Goal: Task Accomplishment & Management: Manage account settings

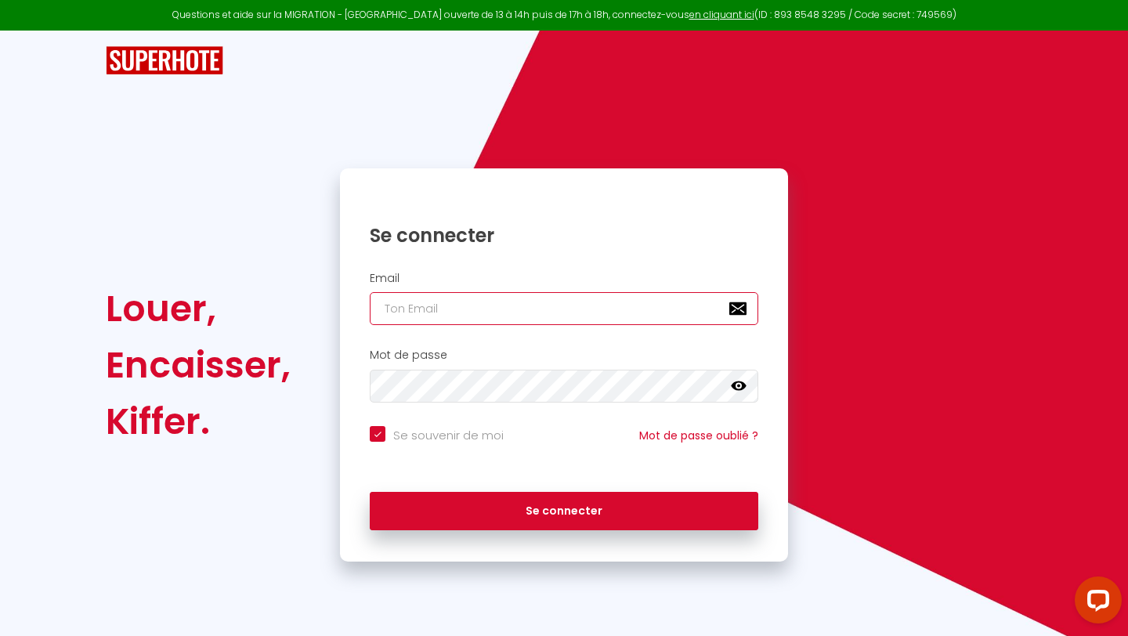
click at [543, 322] on input "email" at bounding box center [564, 308] width 389 height 33
type input "a"
checkbox input "true"
type input "c"
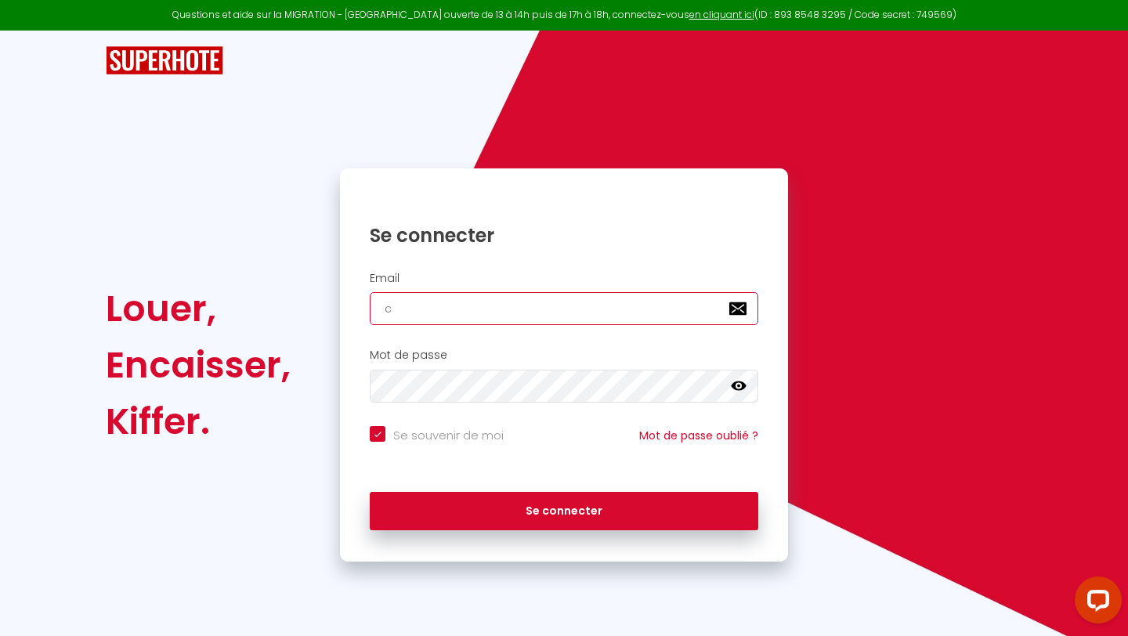
checkbox input "true"
type input "co"
checkbox input "true"
type input "cos"
checkbox input "true"
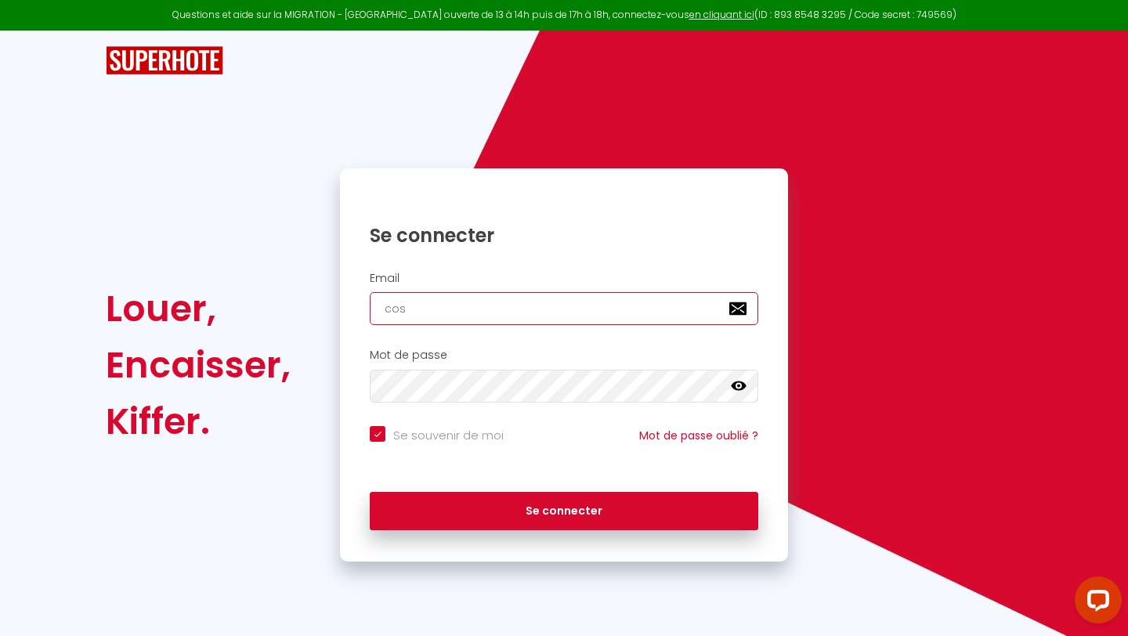
type input "cosy"
checkbox input "true"
type input "cosyk"
checkbox input "true"
type input "cosyka"
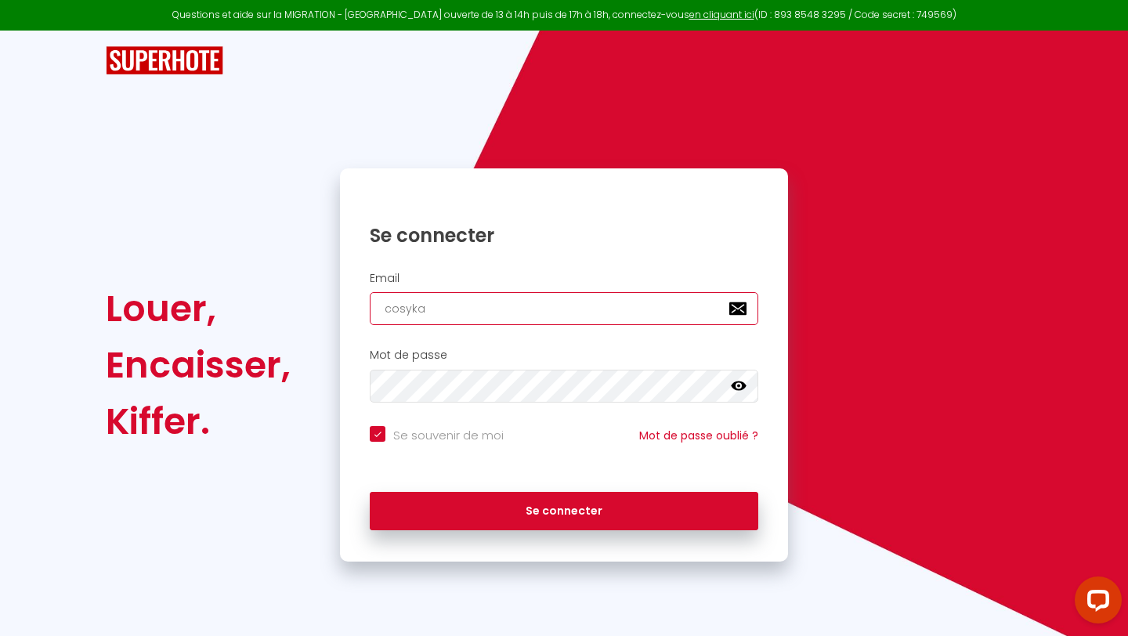
checkbox input "true"
type input "cosykaz"
checkbox input "true"
type input "cosykaz9"
checkbox input "true"
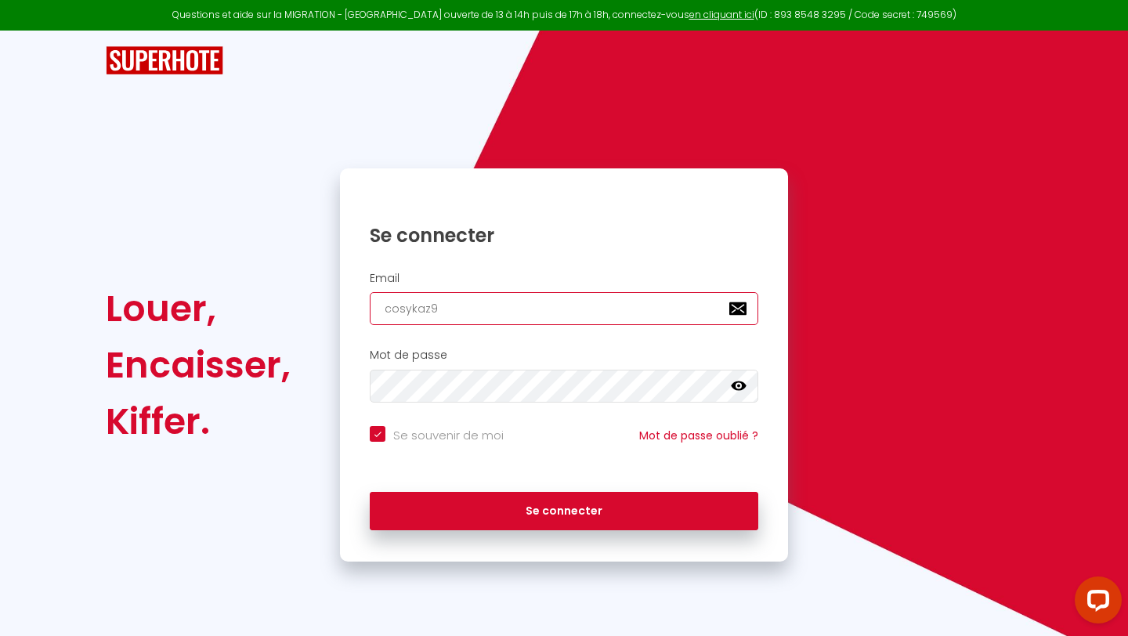
type input "cosykaz90"
checkbox input "true"
type input "cosykaz90@"
checkbox input "true"
type input "cosykaz90@g"
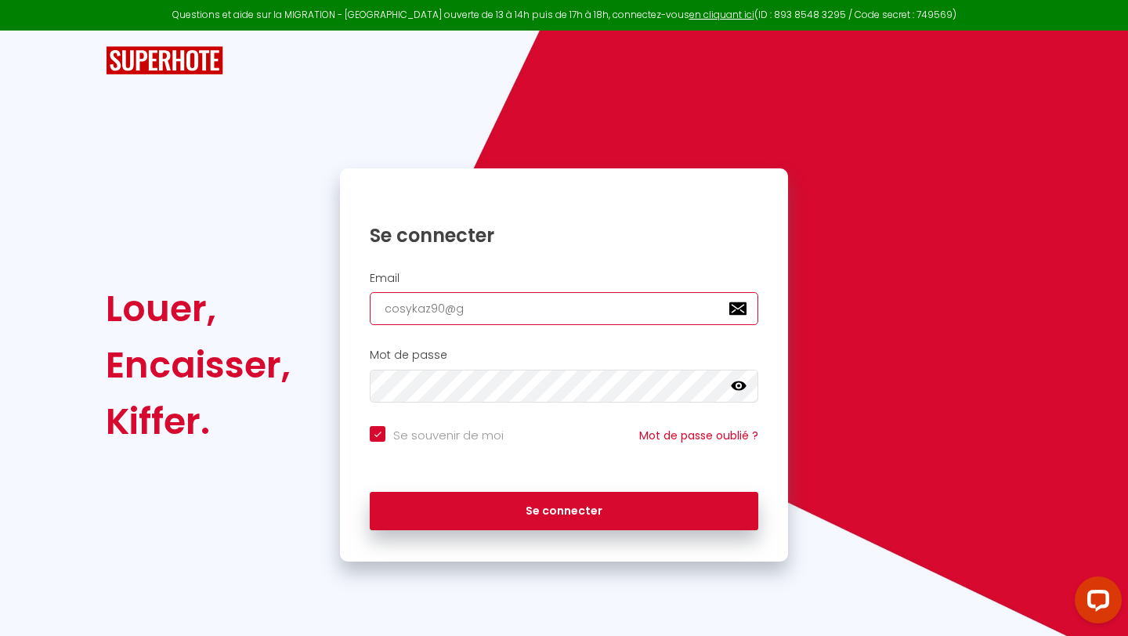
checkbox input "true"
type input "cosykaz90@gm"
checkbox input "true"
type input "cosykaz90@gma"
checkbox input "true"
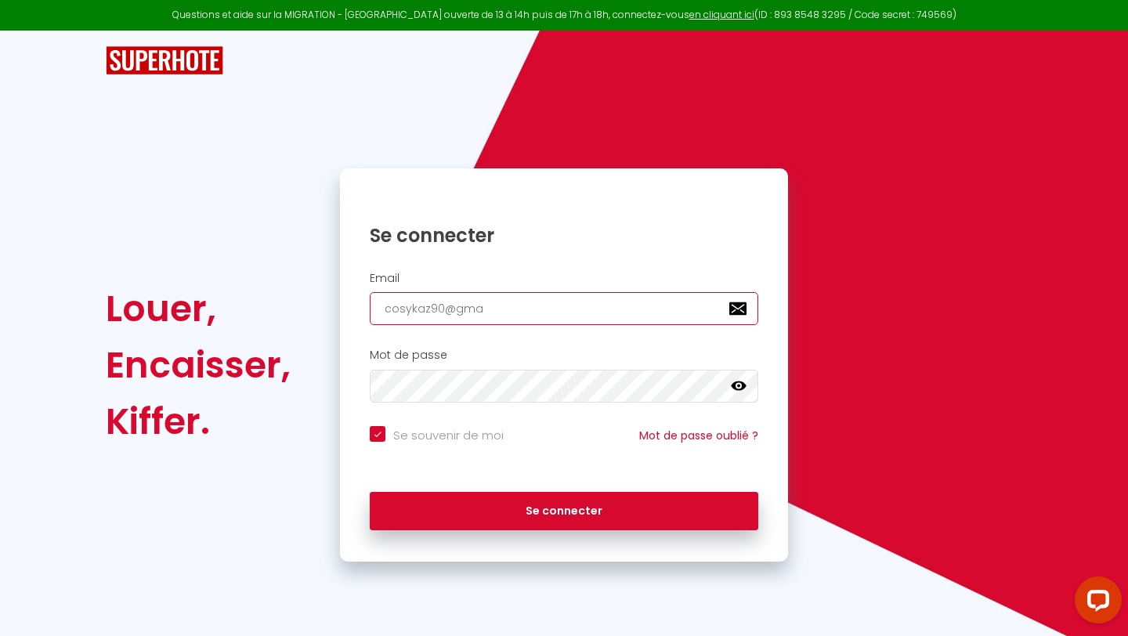
type input "cosykaz90@gmai"
checkbox input "true"
type input "[EMAIL_ADDRESS]"
checkbox input "true"
type input "[EMAIL_ADDRESS]."
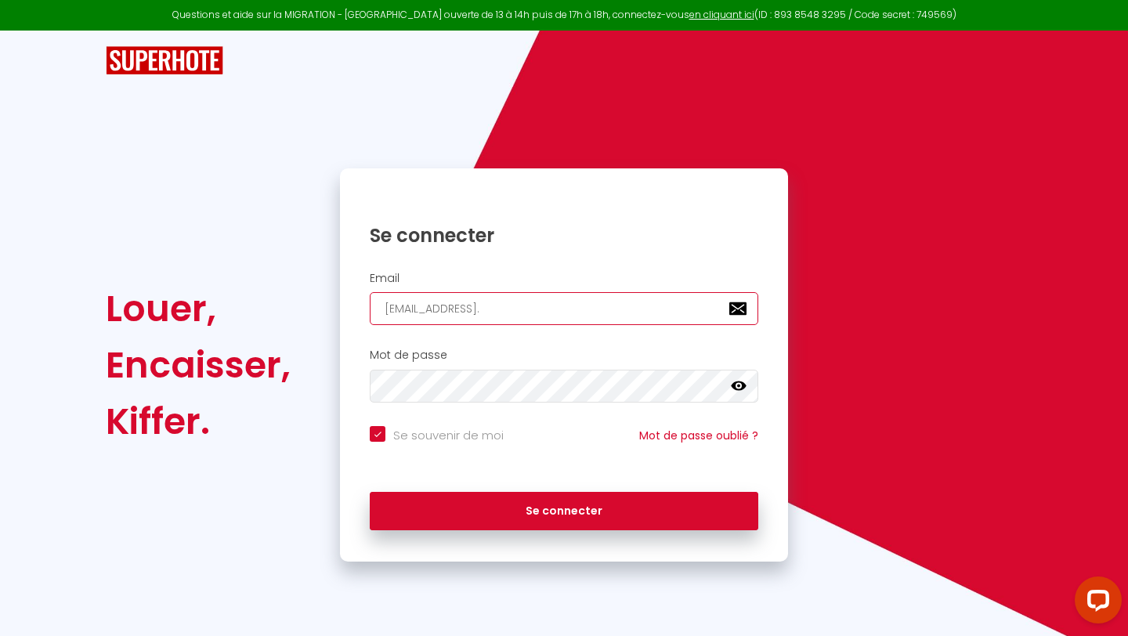
checkbox input "true"
type input "cosykaz90@gmail.c"
checkbox input "true"
type input "[EMAIL_ADDRESS][DOMAIN_NAME]"
checkbox input "true"
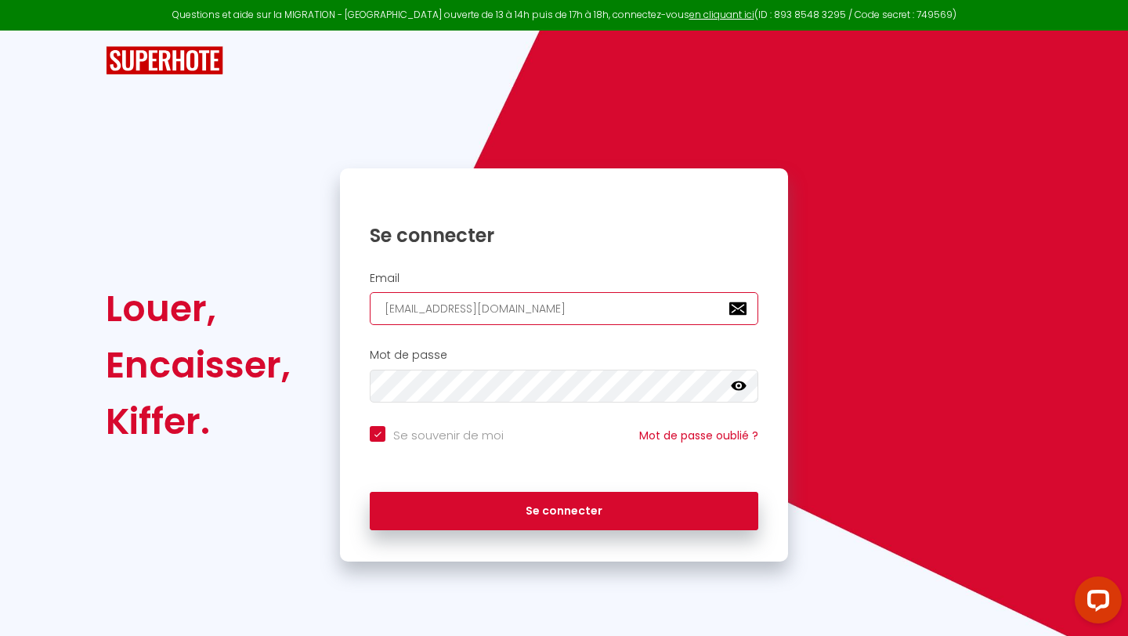
type input "[EMAIL_ADDRESS][DOMAIN_NAME]"
checkbox input "true"
type input "[EMAIL_ADDRESS][DOMAIN_NAME]"
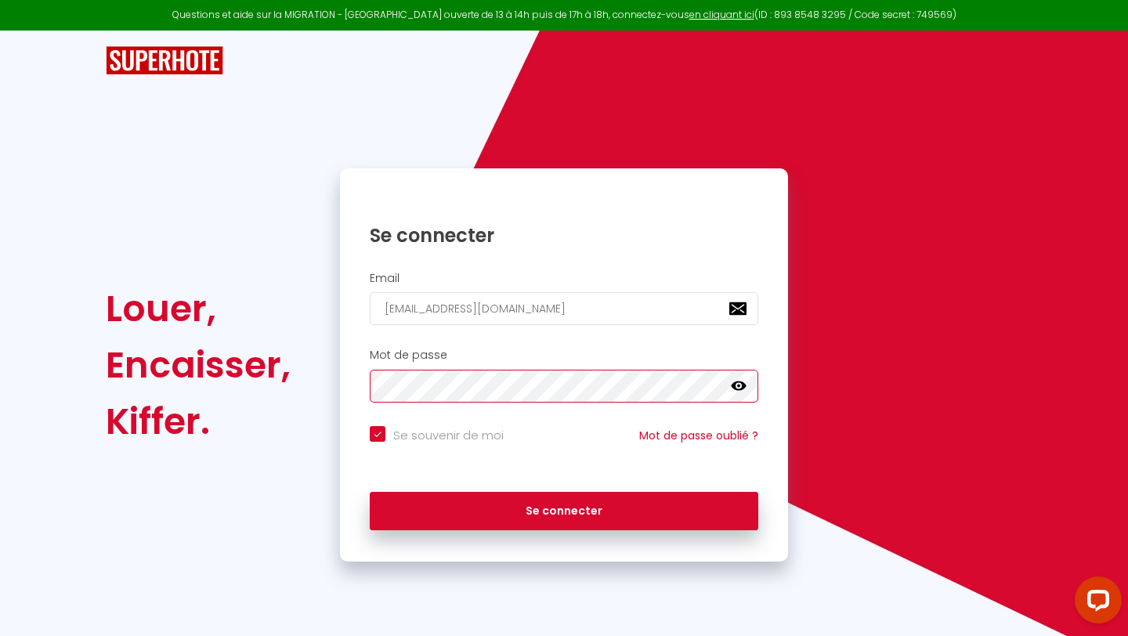
click at [370, 492] on button "Se connecter" at bounding box center [564, 511] width 389 height 39
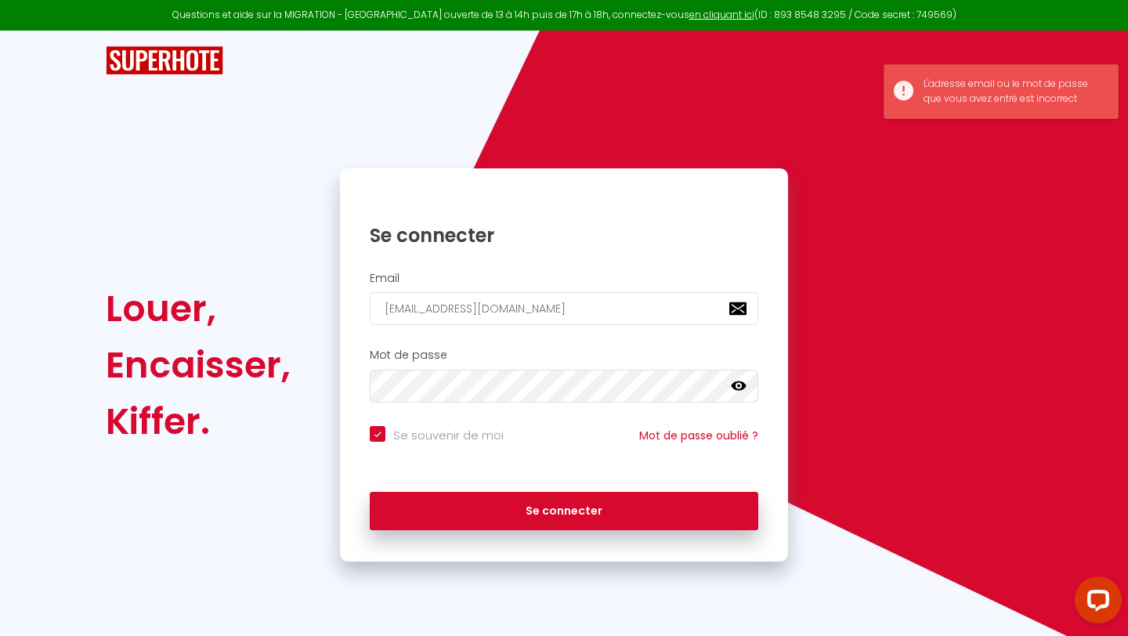
click at [738, 379] on icon at bounding box center [739, 386] width 16 height 16
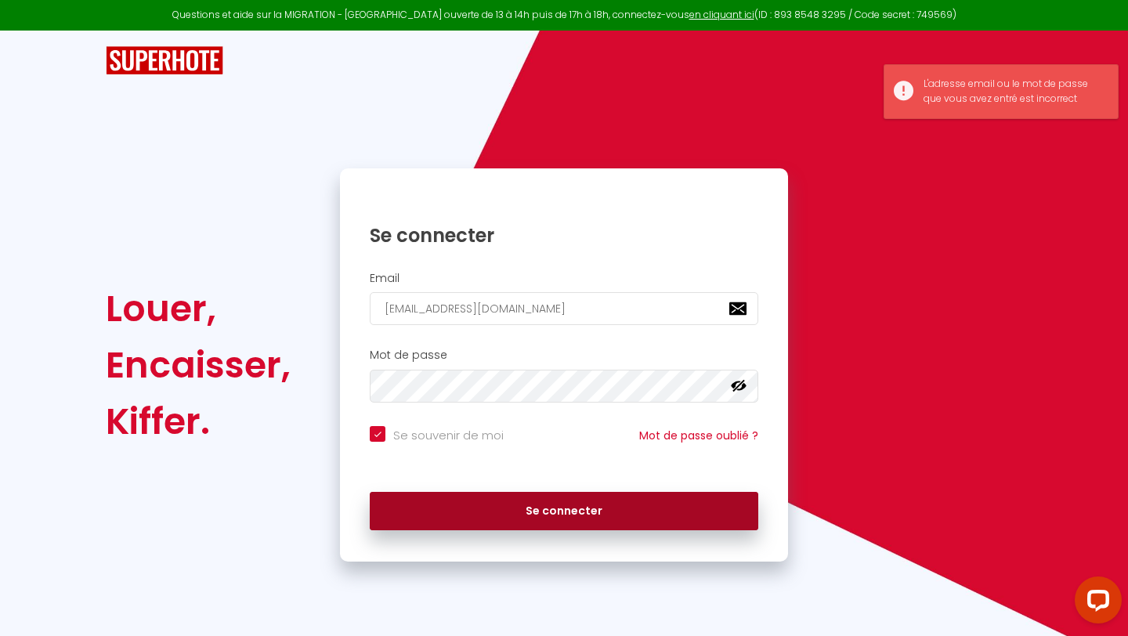
click at [559, 507] on button "Se connecter" at bounding box center [564, 511] width 389 height 39
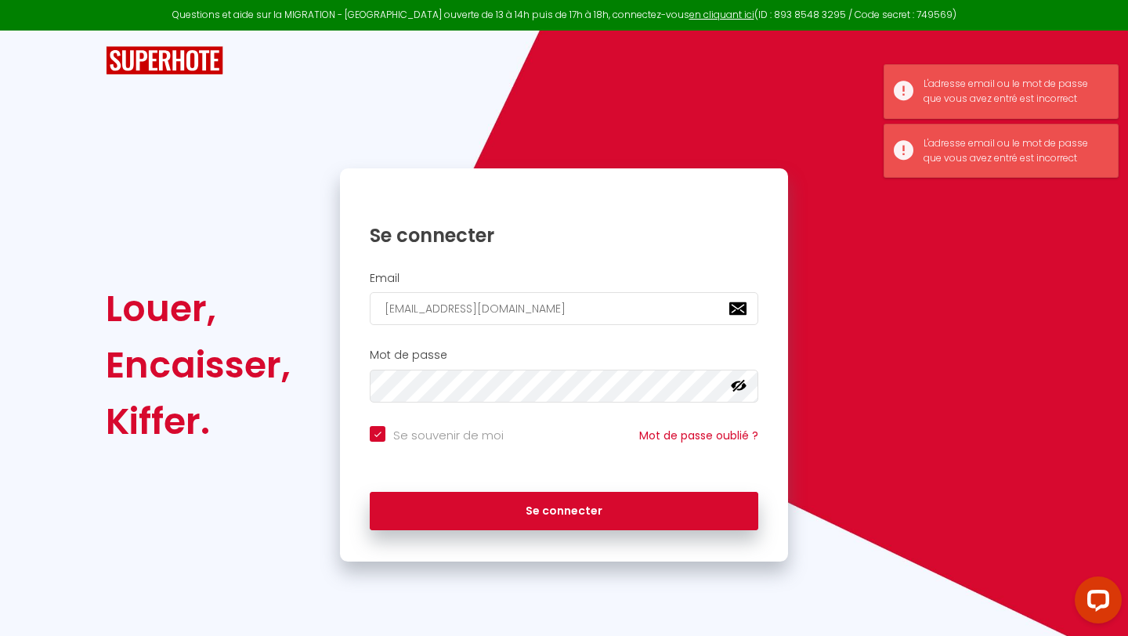
click at [448, 445] on div "Se souvenir de moi Mot de passe oublié ?" at bounding box center [564, 443] width 448 height 34
click at [447, 436] on input "Se souvenir de moi" at bounding box center [437, 434] width 134 height 16
checkbox input "false"
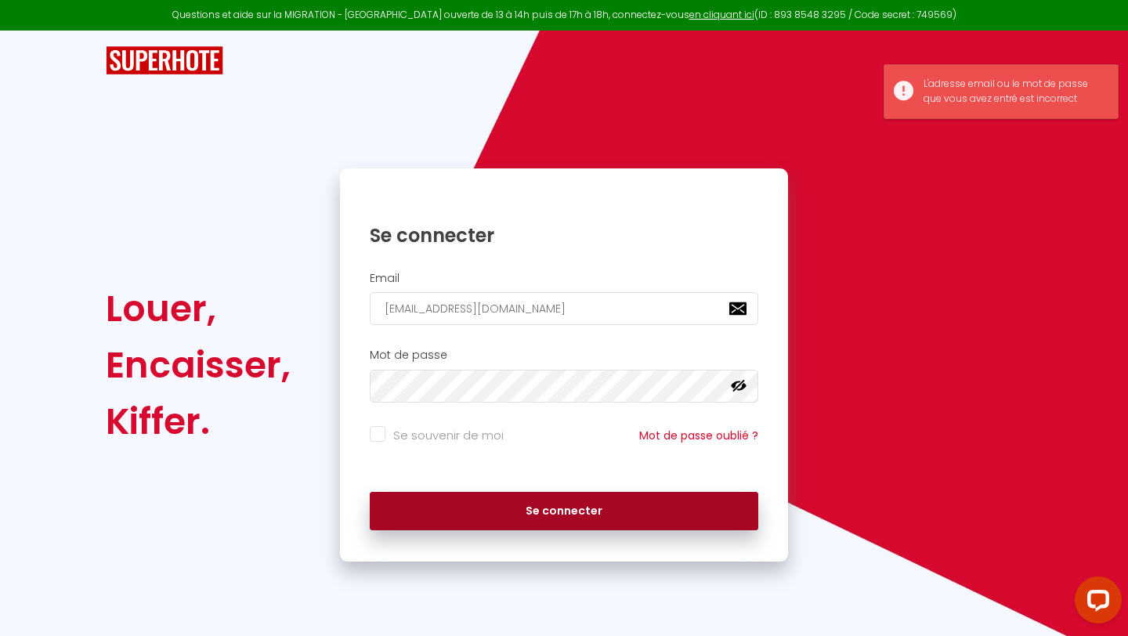
click at [541, 508] on button "Se connecter" at bounding box center [564, 511] width 389 height 39
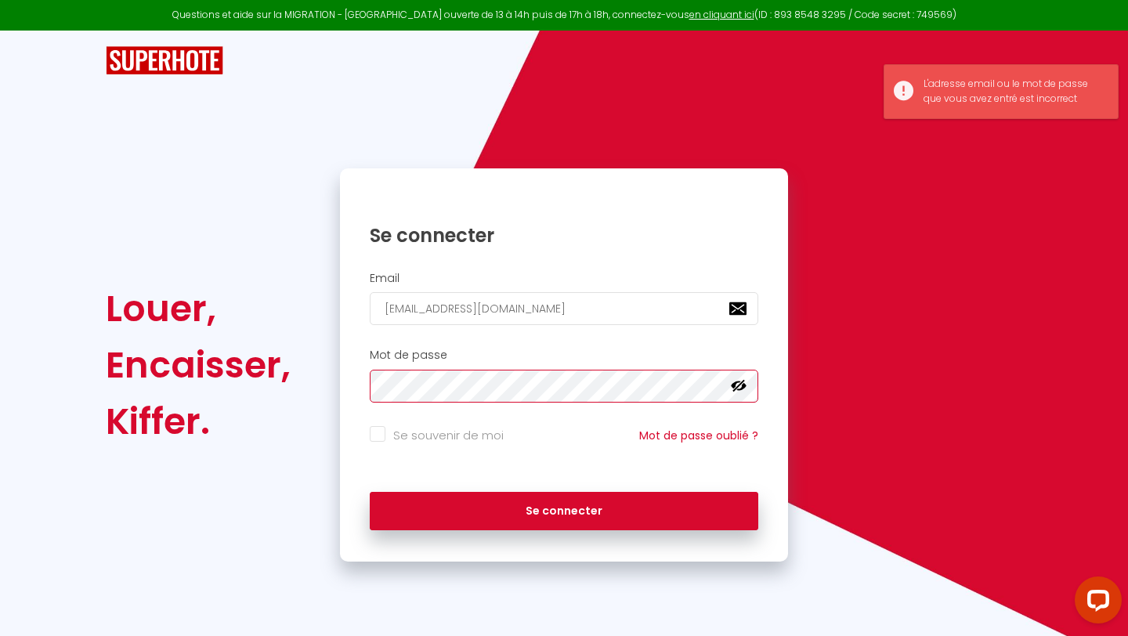
click at [370, 492] on button "Se connecter" at bounding box center [564, 511] width 389 height 39
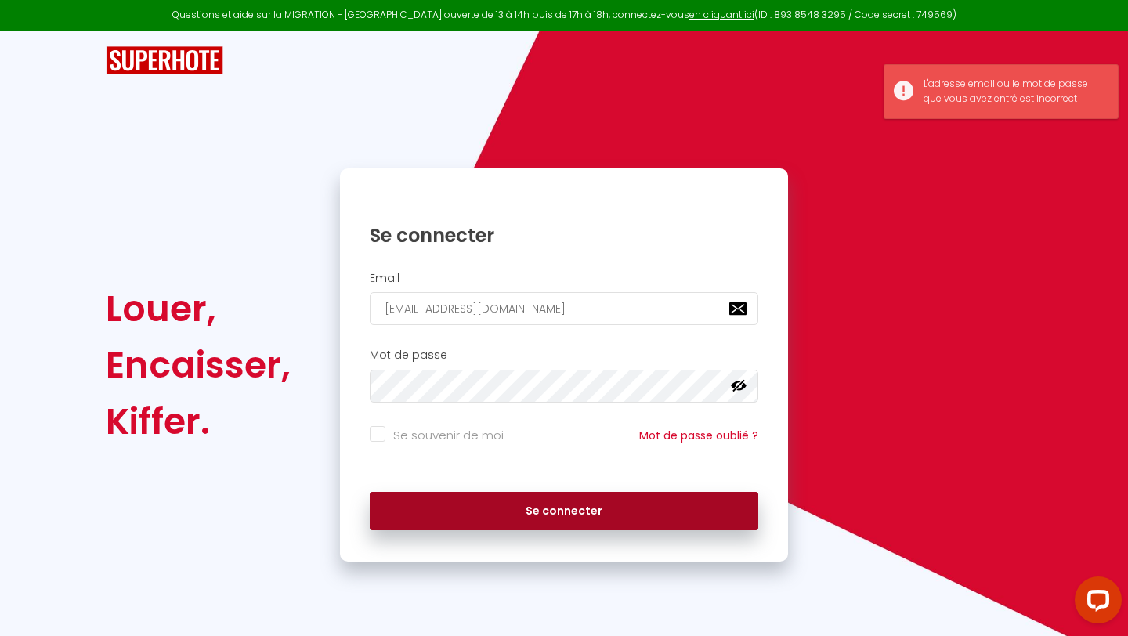
click at [491, 509] on button "Se connecter" at bounding box center [564, 511] width 389 height 39
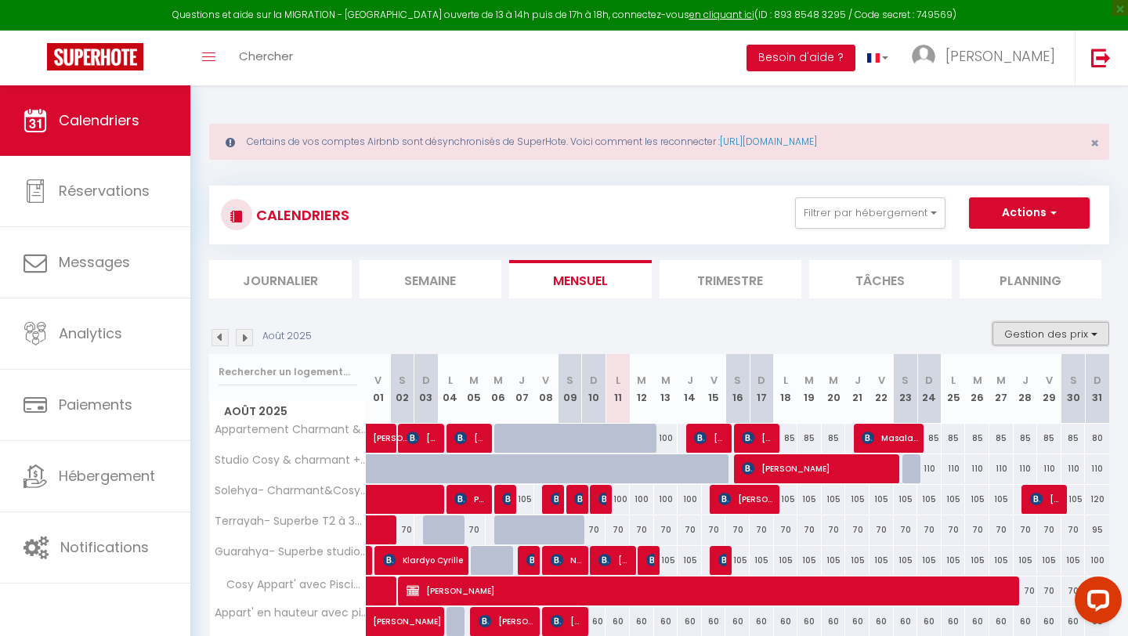
click at [1050, 334] on button "Gestion des prix" at bounding box center [1050, 334] width 117 height 24
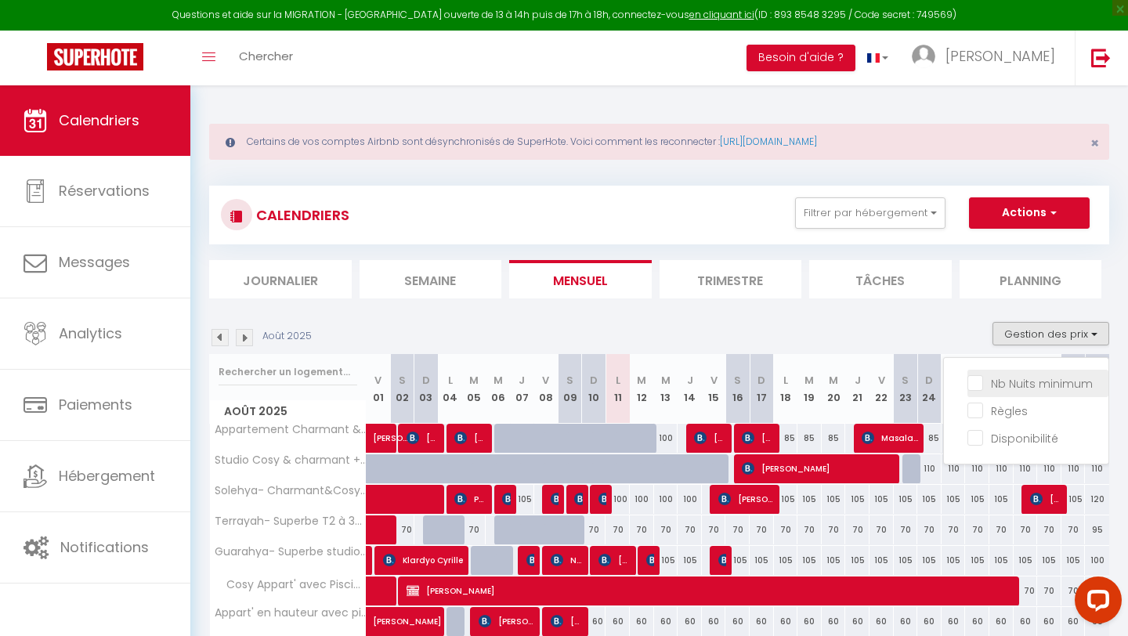
click at [1047, 377] on input "Nb Nuits minimum" at bounding box center [1037, 382] width 141 height 16
checkbox input "true"
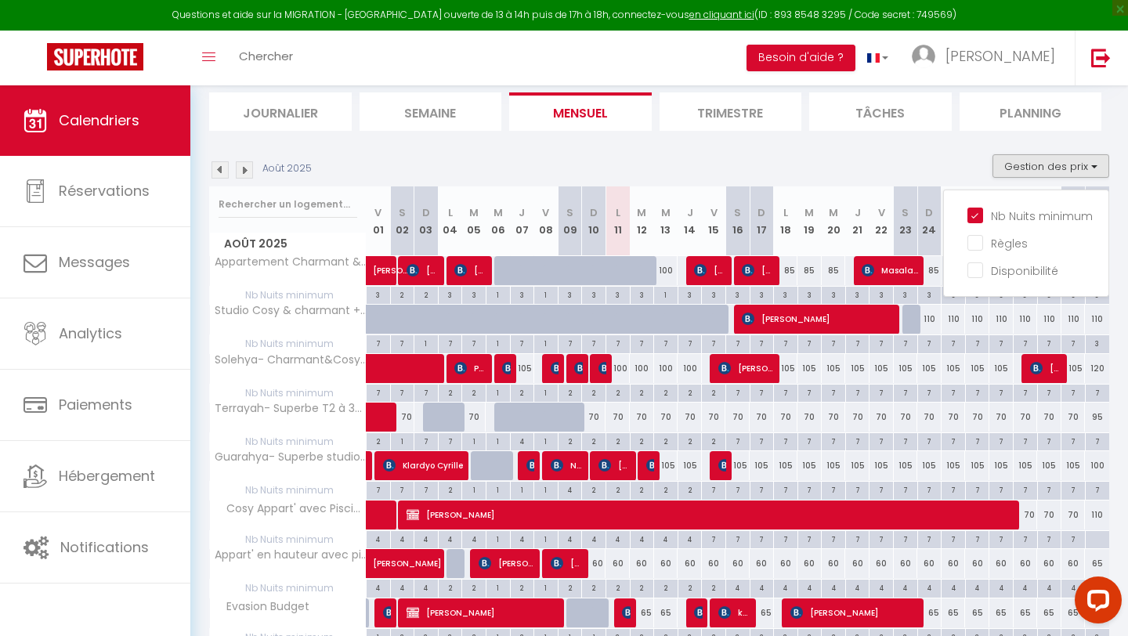
scroll to position [190, 0]
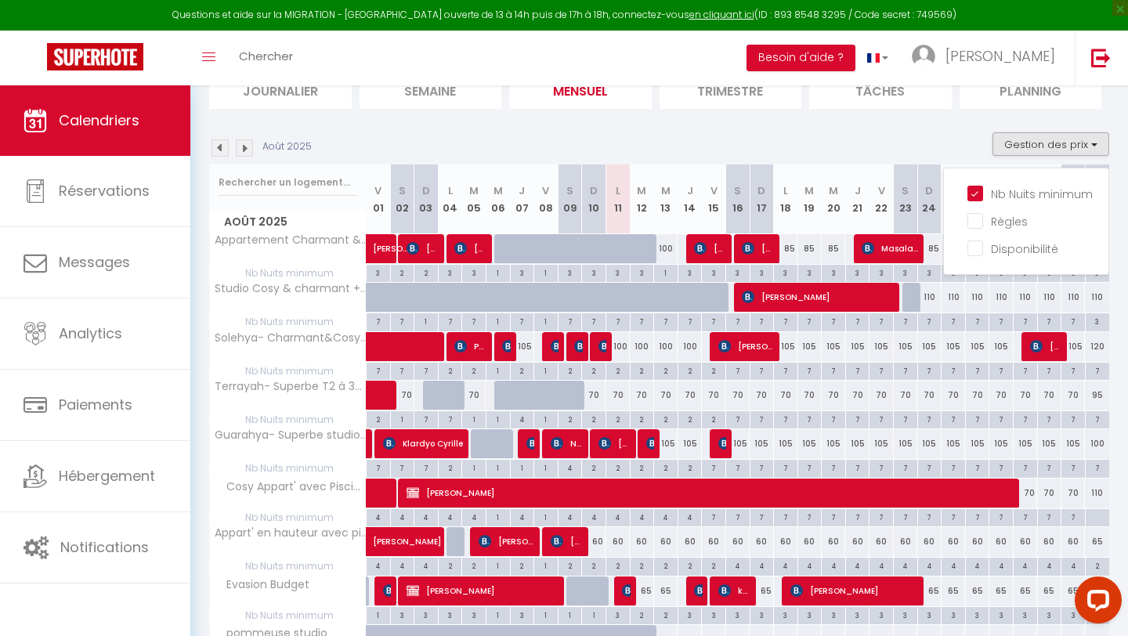
click at [710, 122] on section "Août 2025 Gestion des prix Nb Nuits minimum Règles Disponibilité Août 2025 V 01…" at bounding box center [659, 462] width 900 height 691
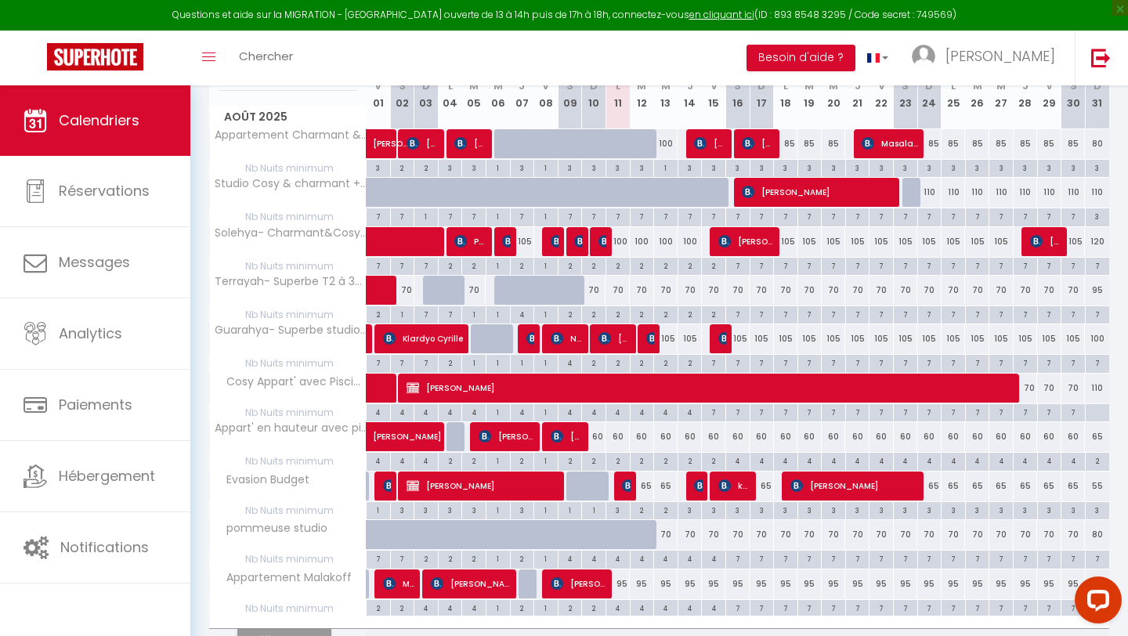
scroll to position [328, 0]
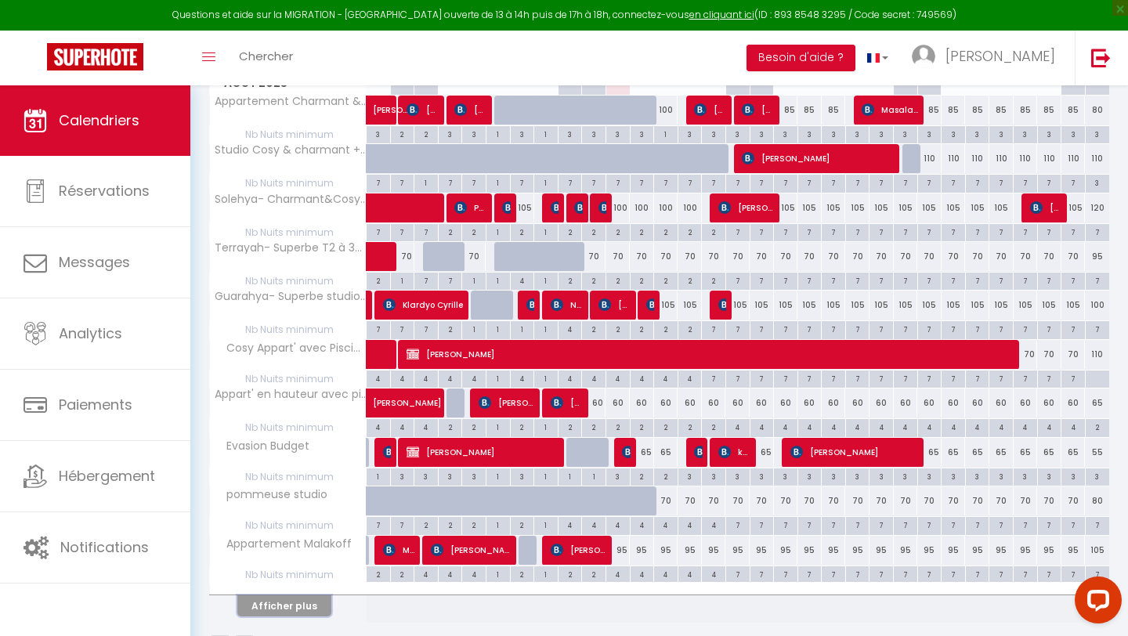
click at [276, 610] on button "Afficher plus" at bounding box center [284, 605] width 94 height 21
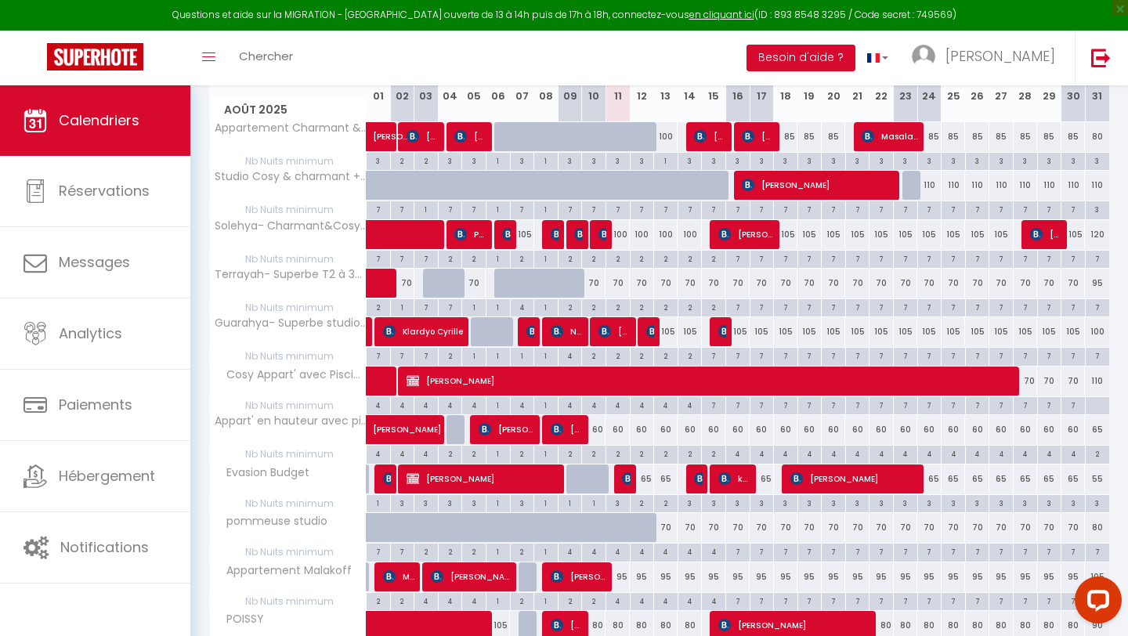
scroll to position [299, 0]
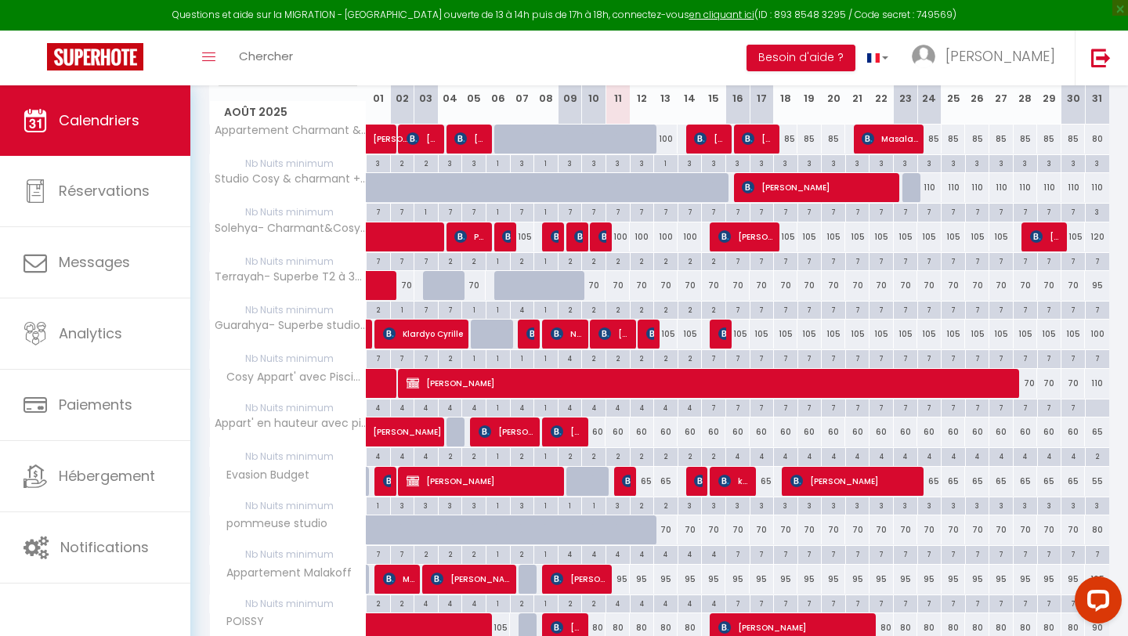
click at [617, 600] on div "4" at bounding box center [618, 602] width 24 height 15
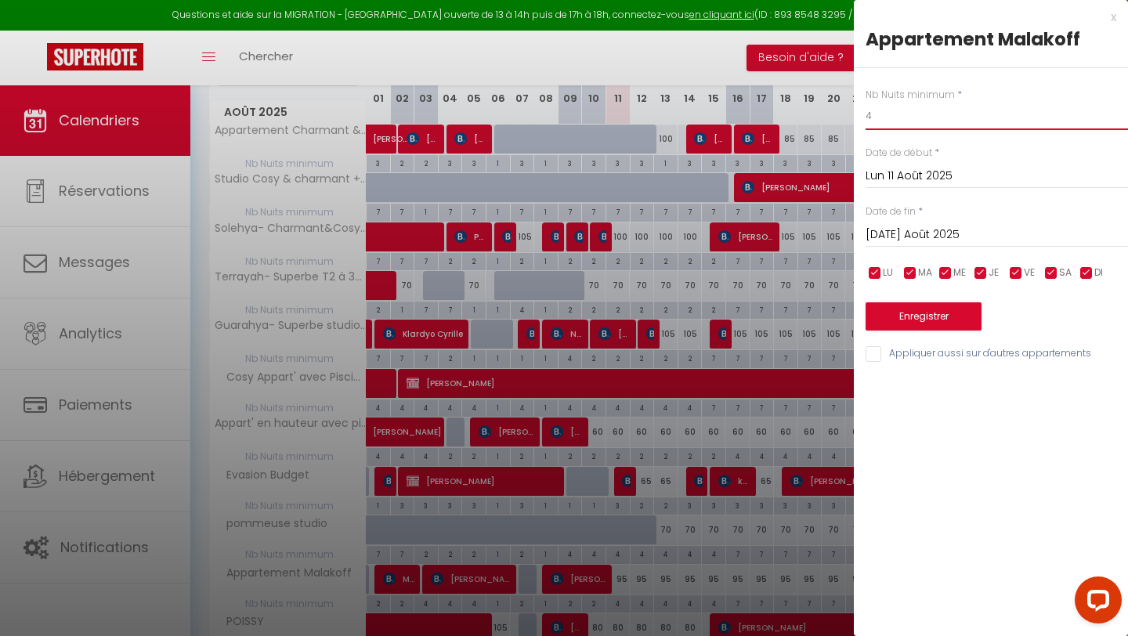
click at [909, 122] on input "4" at bounding box center [997, 116] width 262 height 28
type input "3"
click at [906, 230] on input "[DATE] Août 2025" at bounding box center [997, 235] width 262 height 20
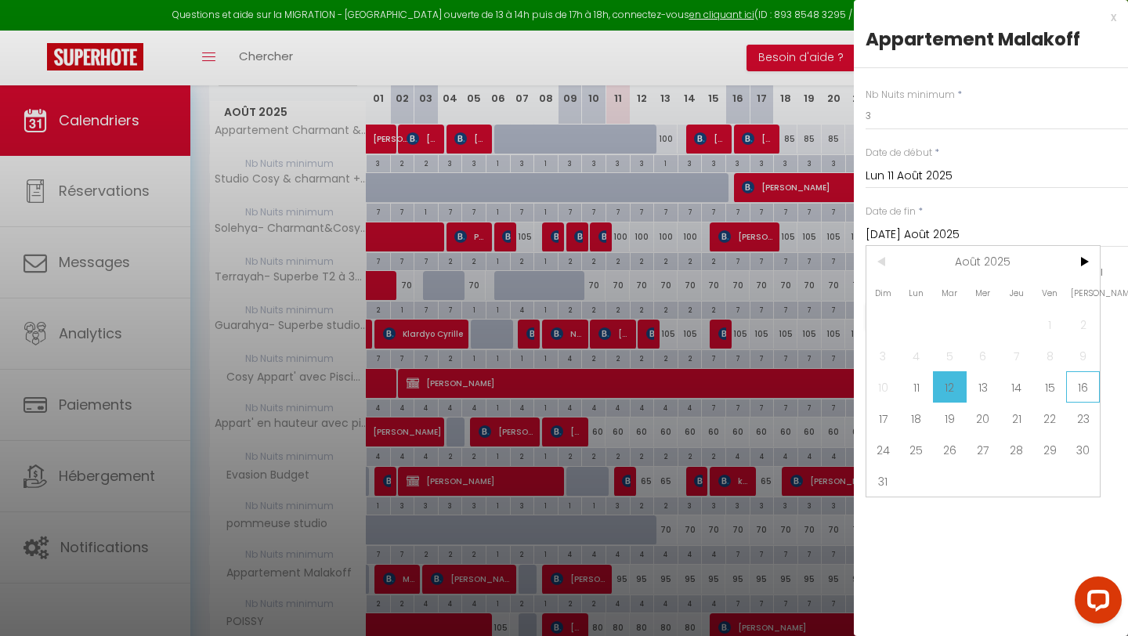
click at [1086, 382] on span "16" at bounding box center [1083, 386] width 34 height 31
type input "[PERSON_NAME] 16 Août 2025"
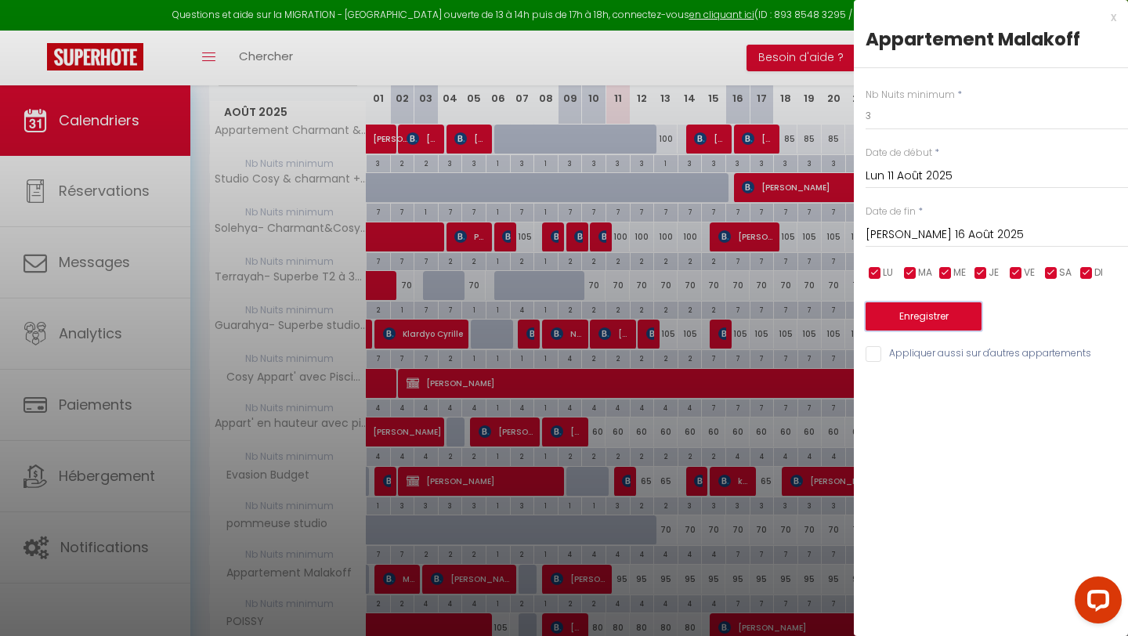
click at [948, 323] on button "Enregistrer" at bounding box center [924, 316] width 116 height 28
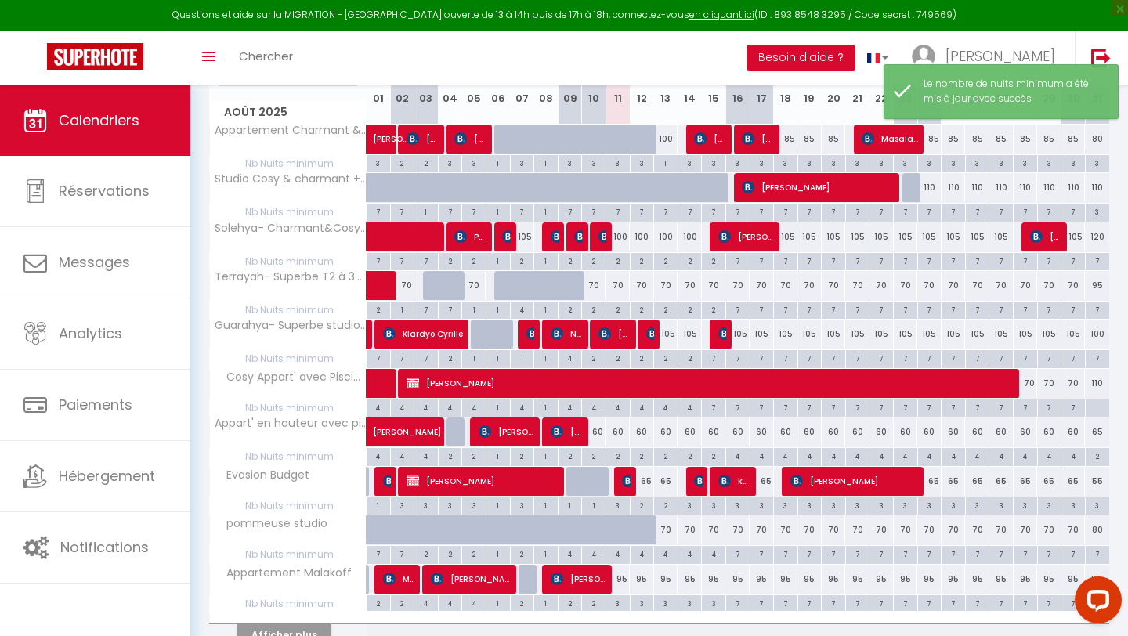
scroll to position [379, 0]
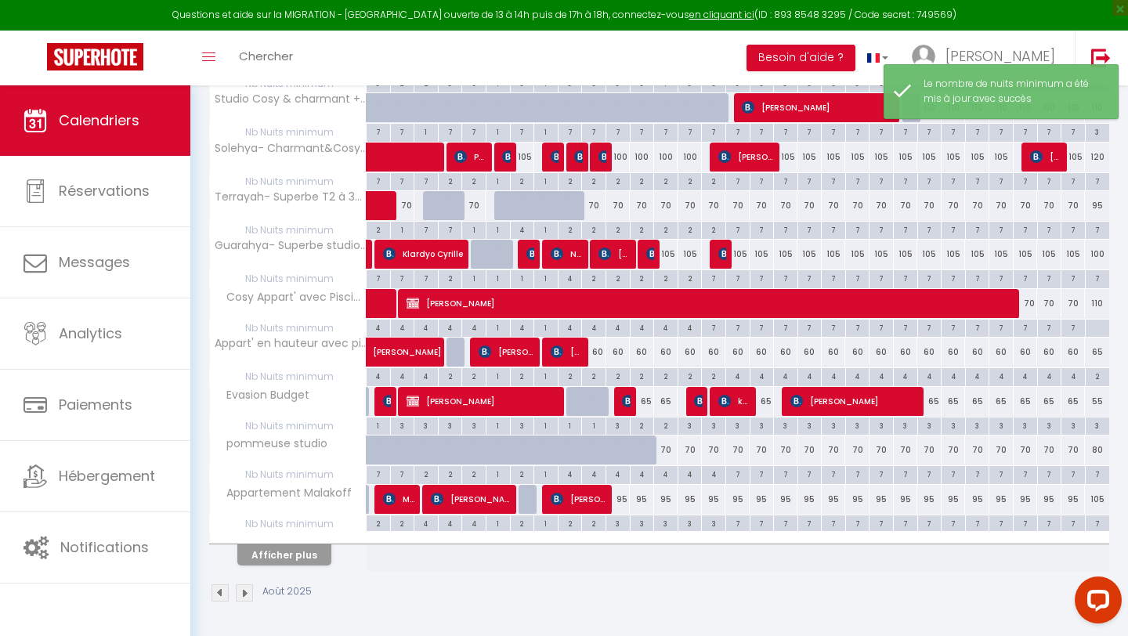
click at [257, 566] on th "Afficher plus" at bounding box center [288, 552] width 157 height 39
click at [275, 556] on button "Afficher plus" at bounding box center [284, 554] width 94 height 21
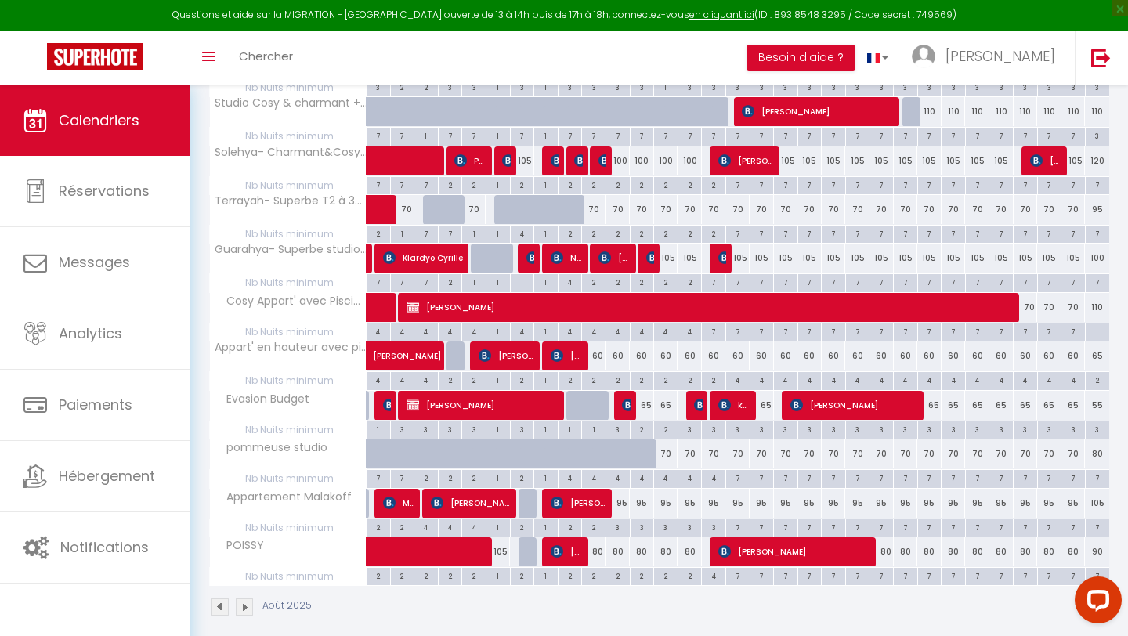
scroll to position [386, 0]
